Goal: Information Seeking & Learning: Learn about a topic

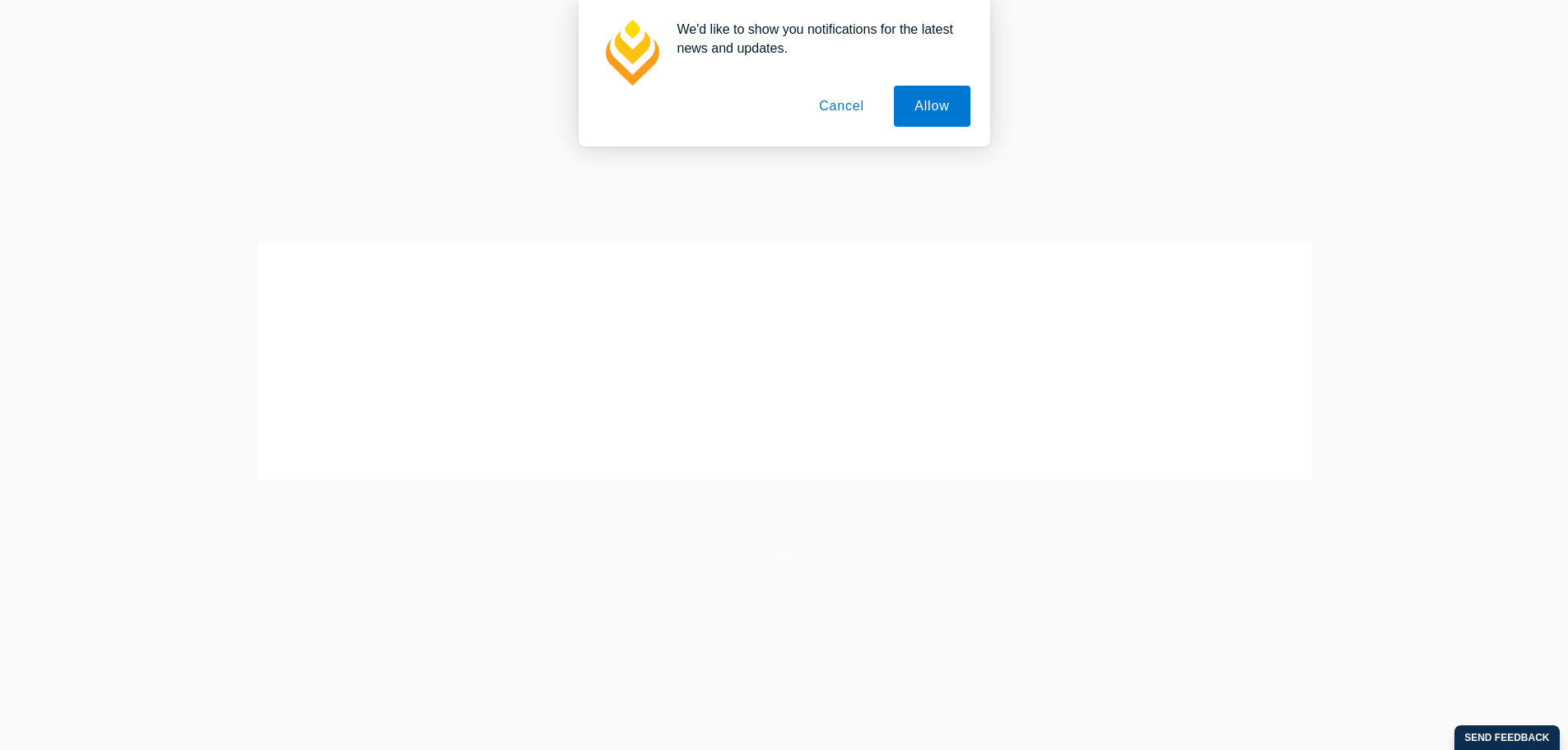
click at [846, 101] on button "Cancel" at bounding box center [841, 106] width 86 height 41
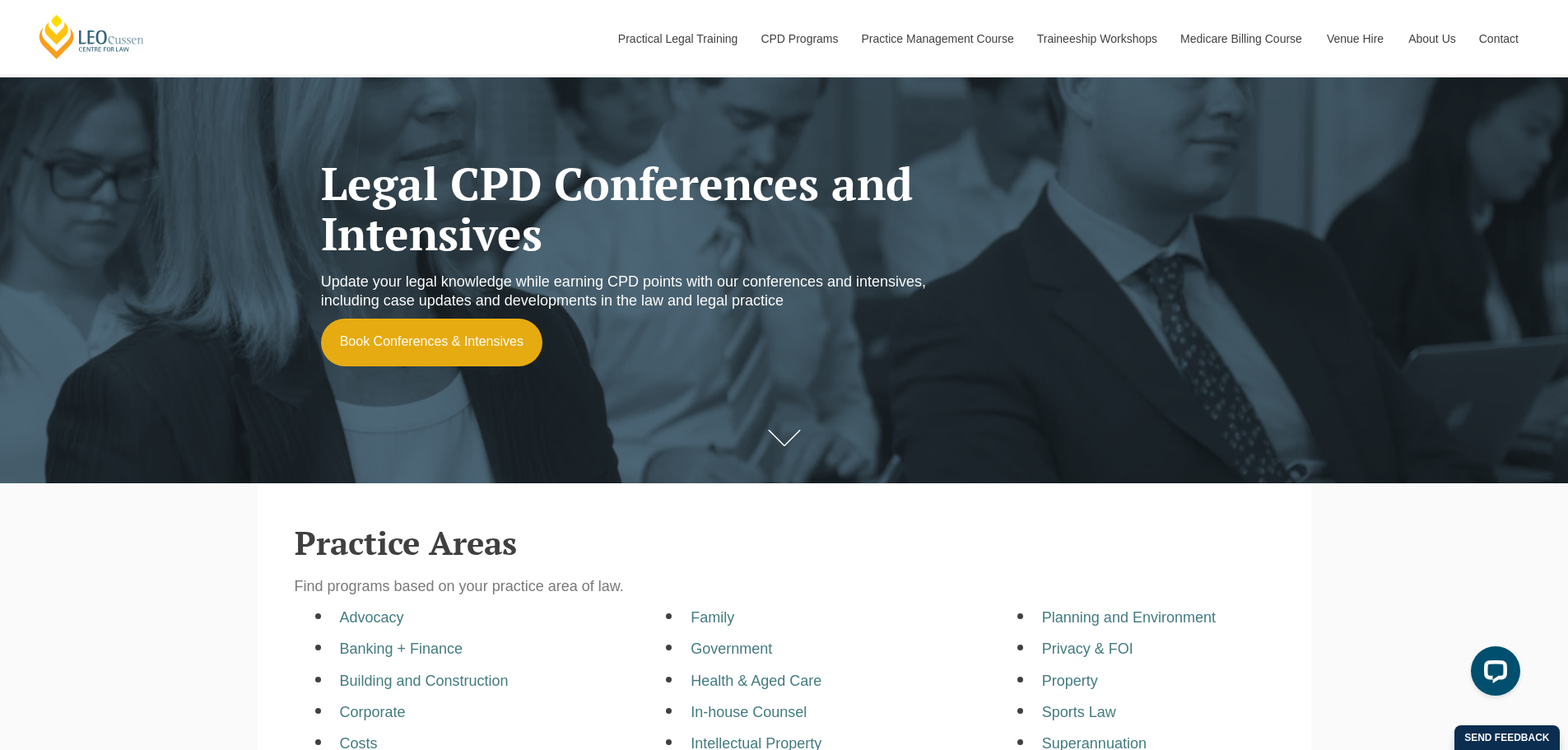
scroll to position [83, 0]
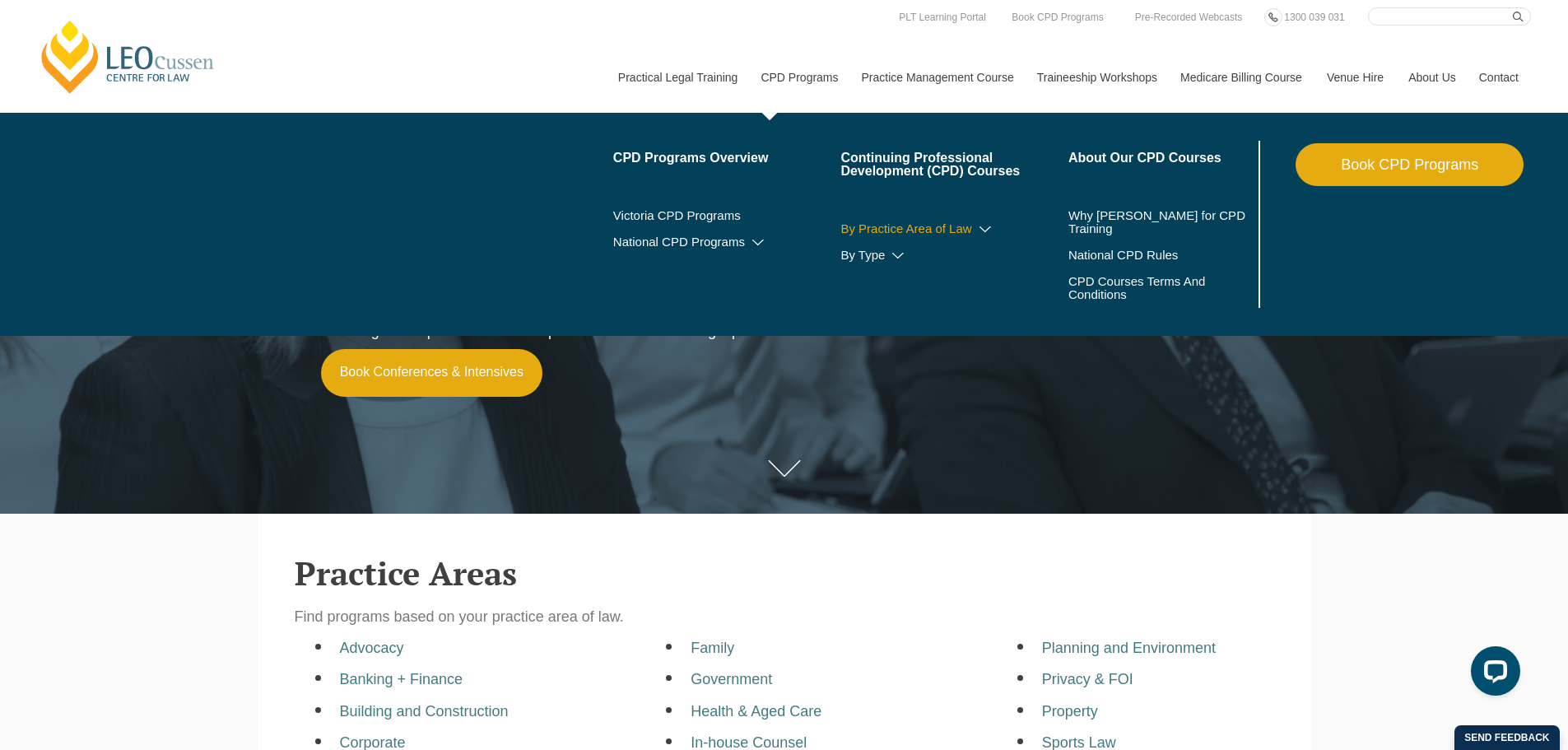
click at [886, 225] on link "By Practice Area of Law" at bounding box center [955, 229] width 228 height 13
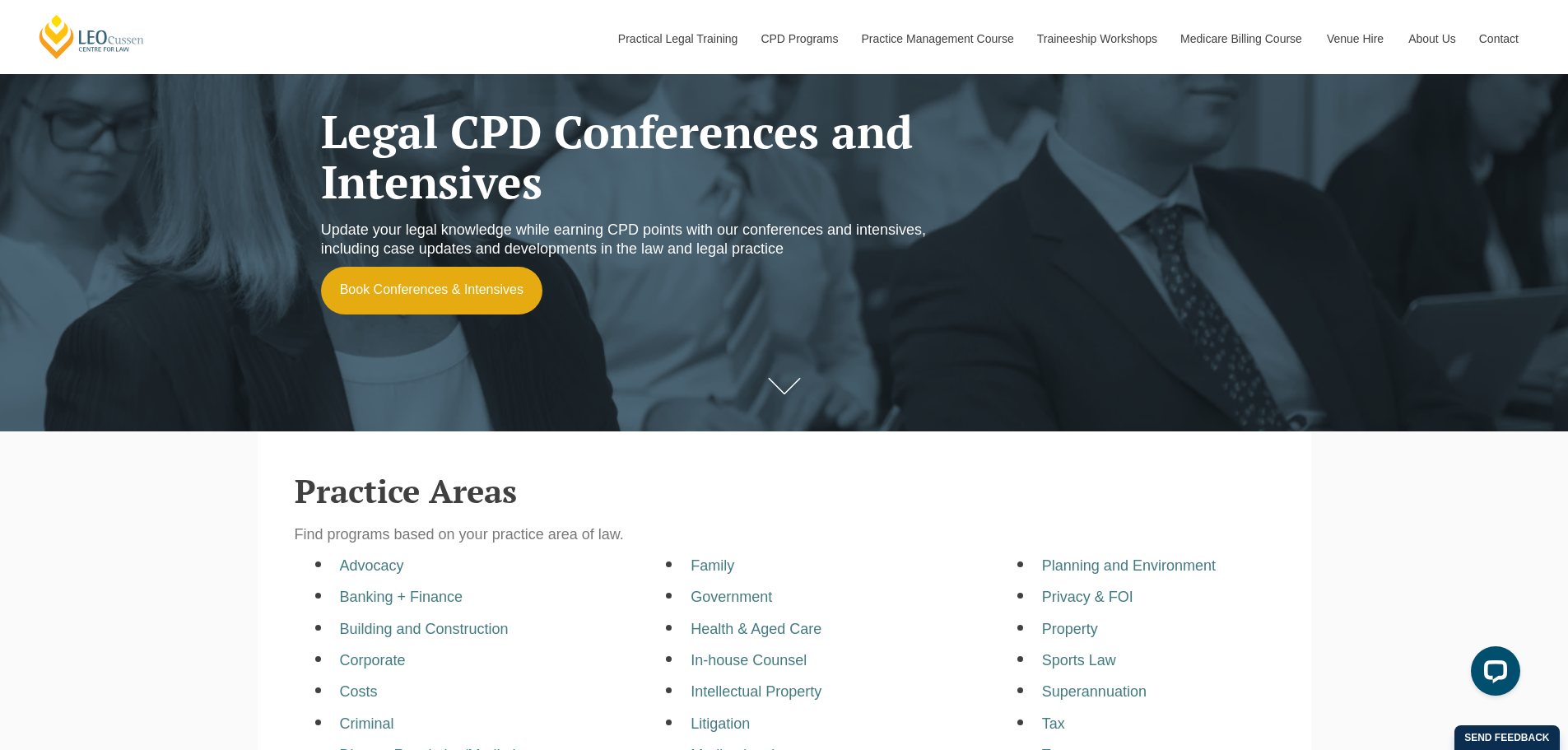
scroll to position [329, 0]
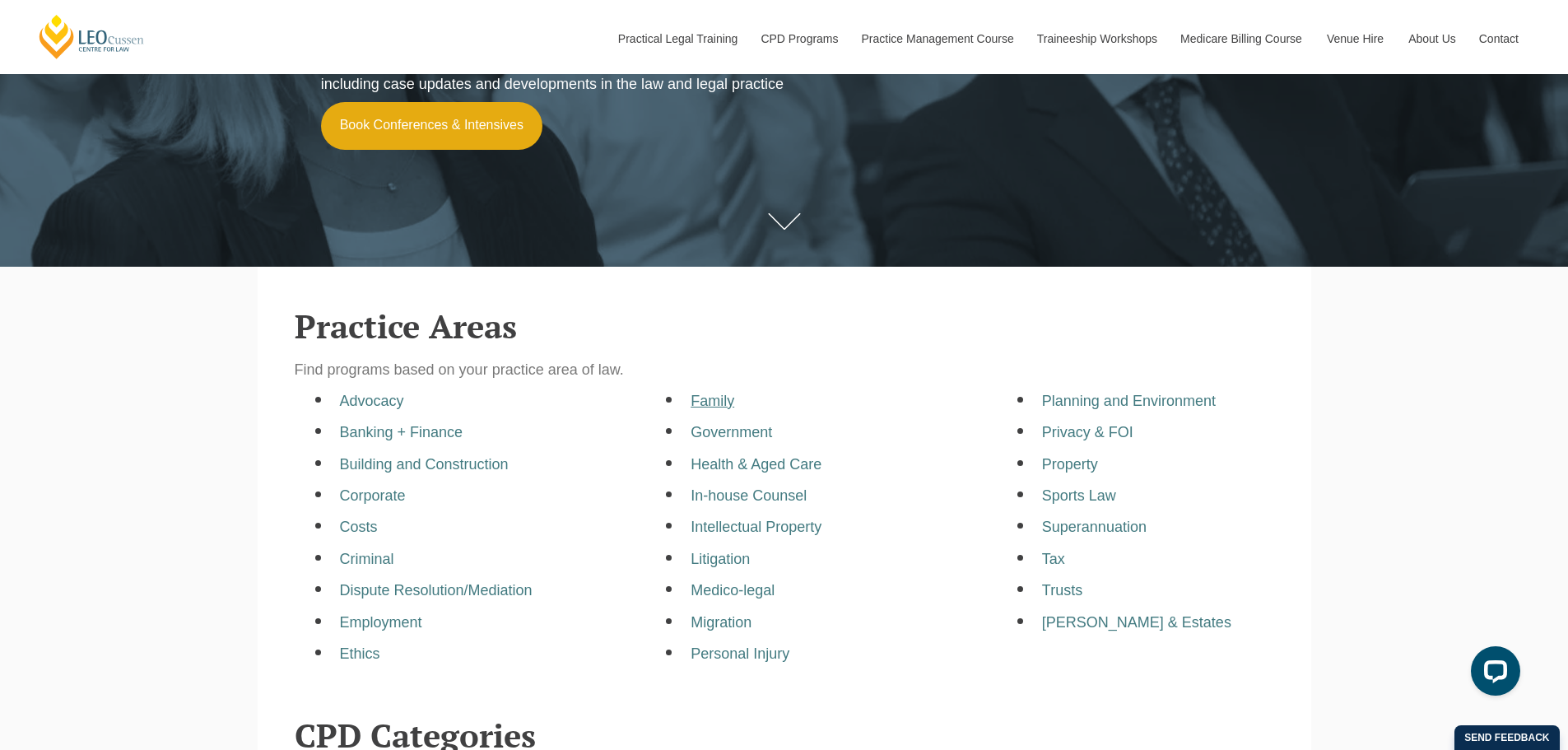
click at [708, 403] on a=pages/cpd-programs&taxons=pages/cpd-programs/practice-area/family"] "Family" at bounding box center [712, 400] width 44 height 17
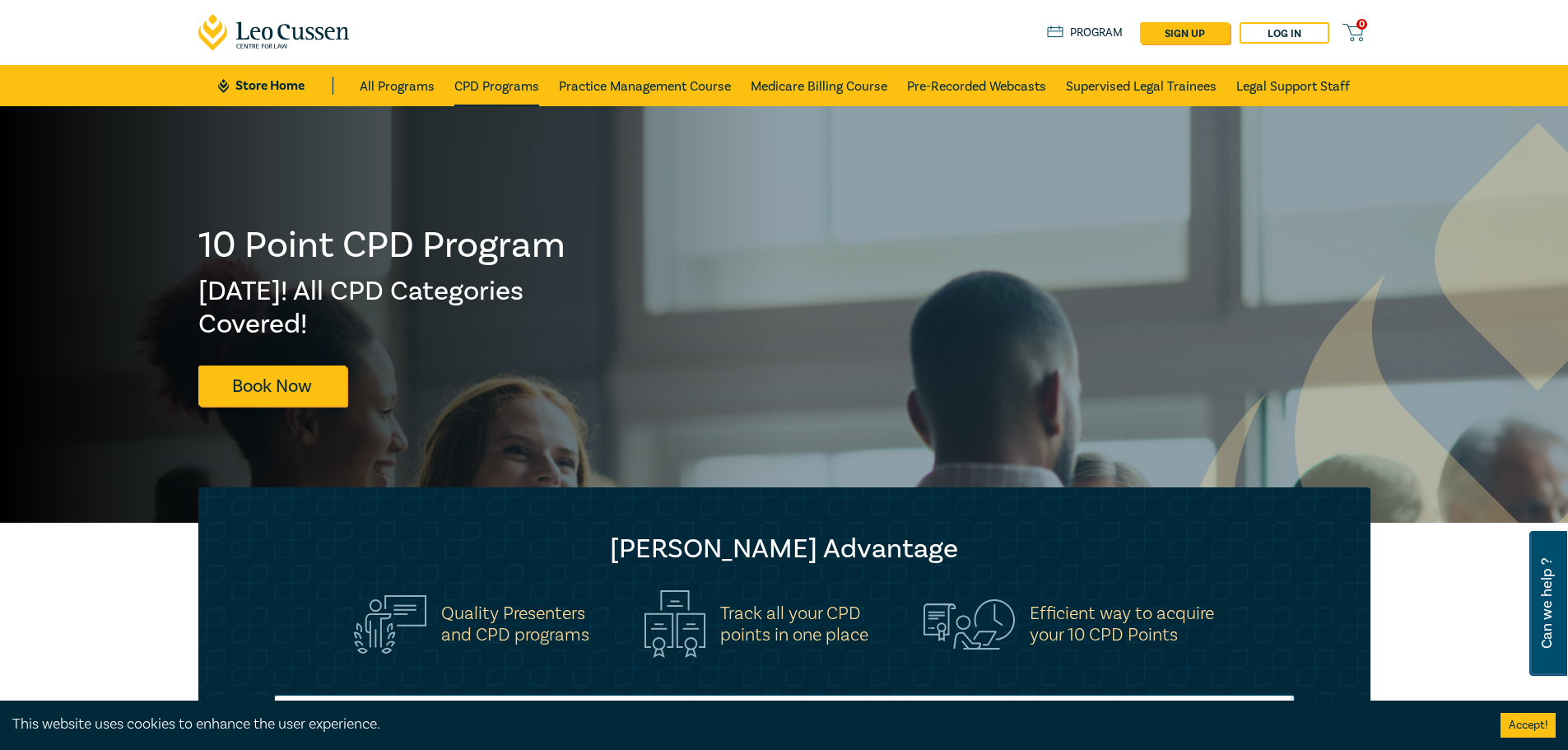
click at [510, 84] on link "CPD Programs" at bounding box center [497, 85] width 85 height 41
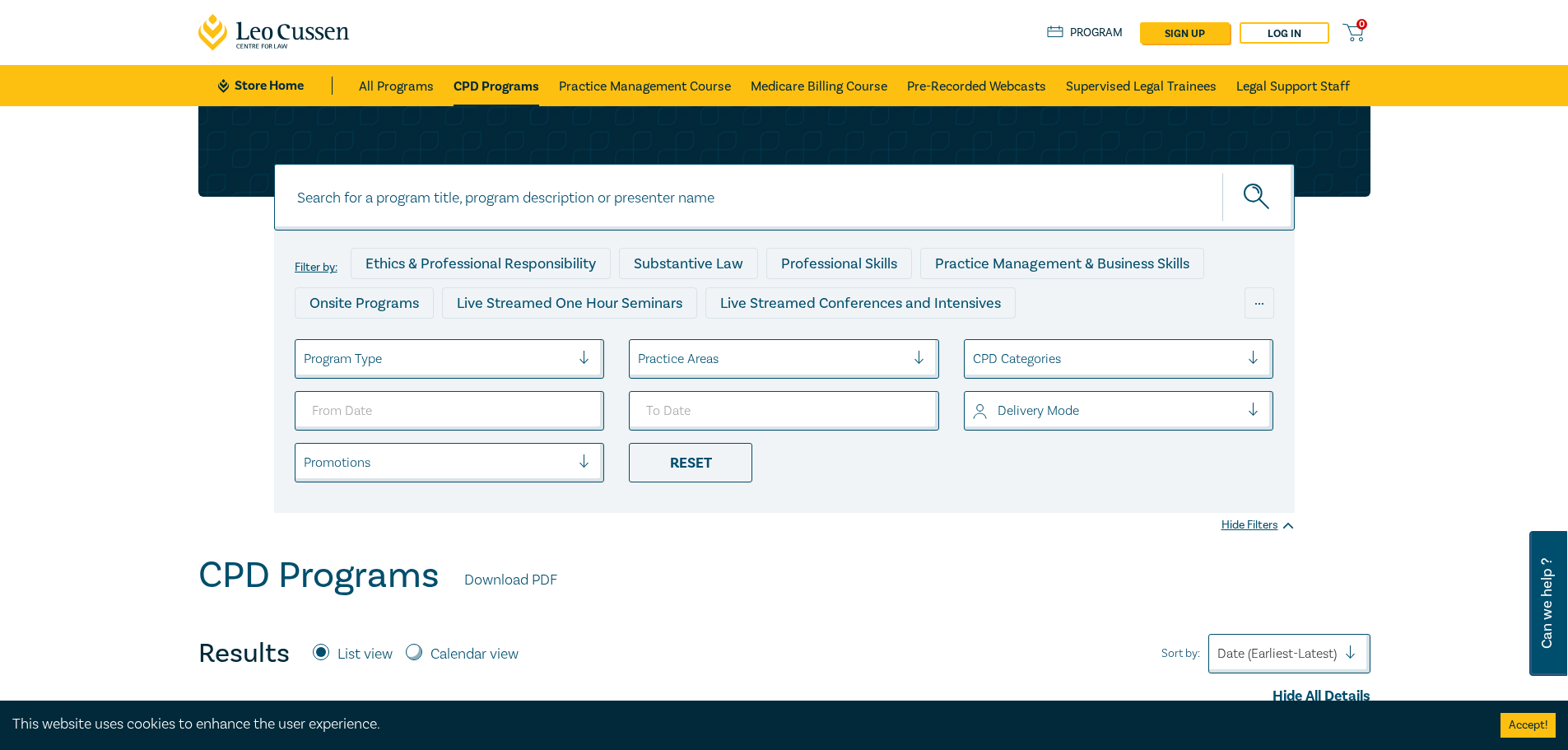
click at [492, 196] on input at bounding box center [784, 197] width 1021 height 67
type input "family law"
click at [1223, 172] on button "submit" at bounding box center [1258, 197] width 72 height 50
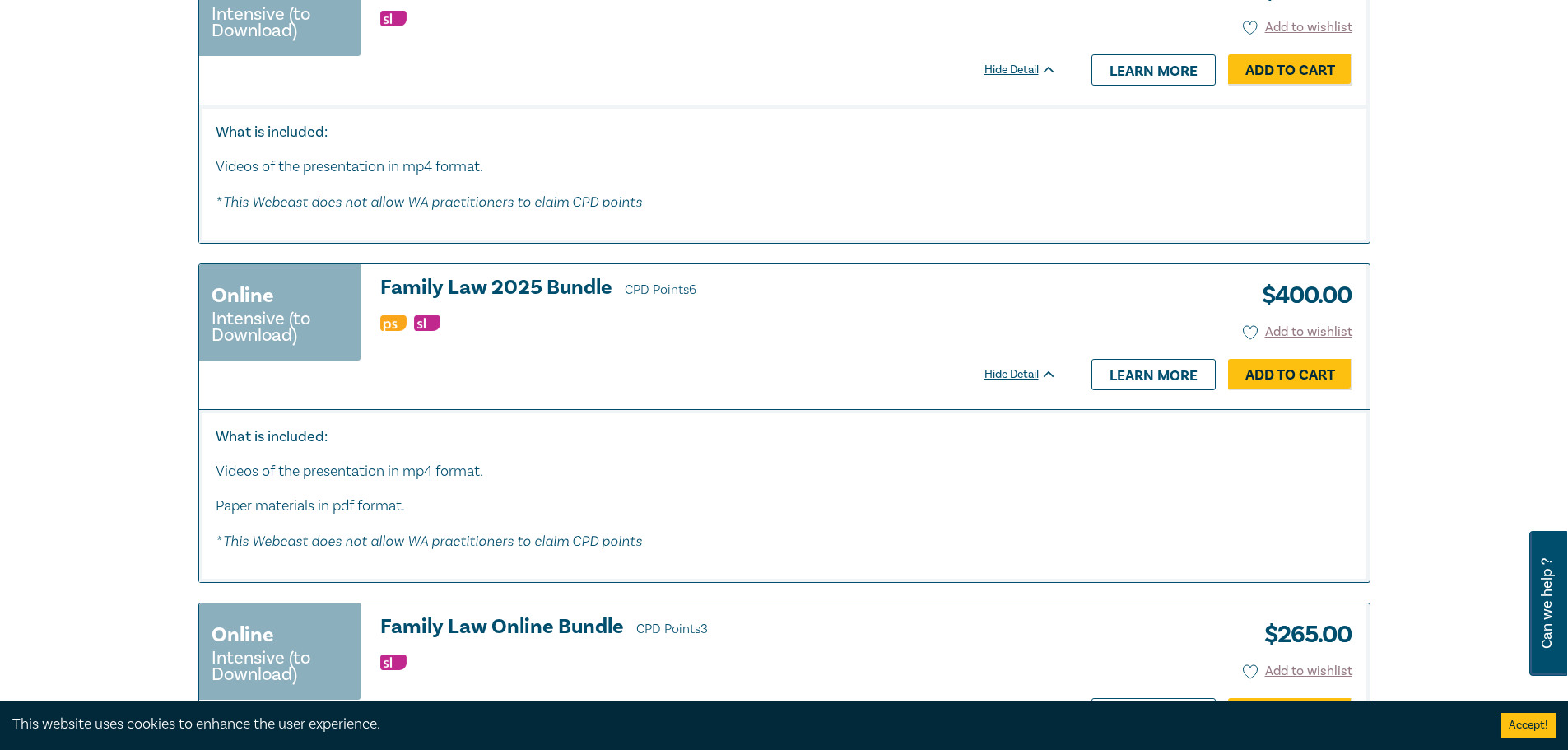
scroll to position [7407, 0]
